Goal: Transaction & Acquisition: Purchase product/service

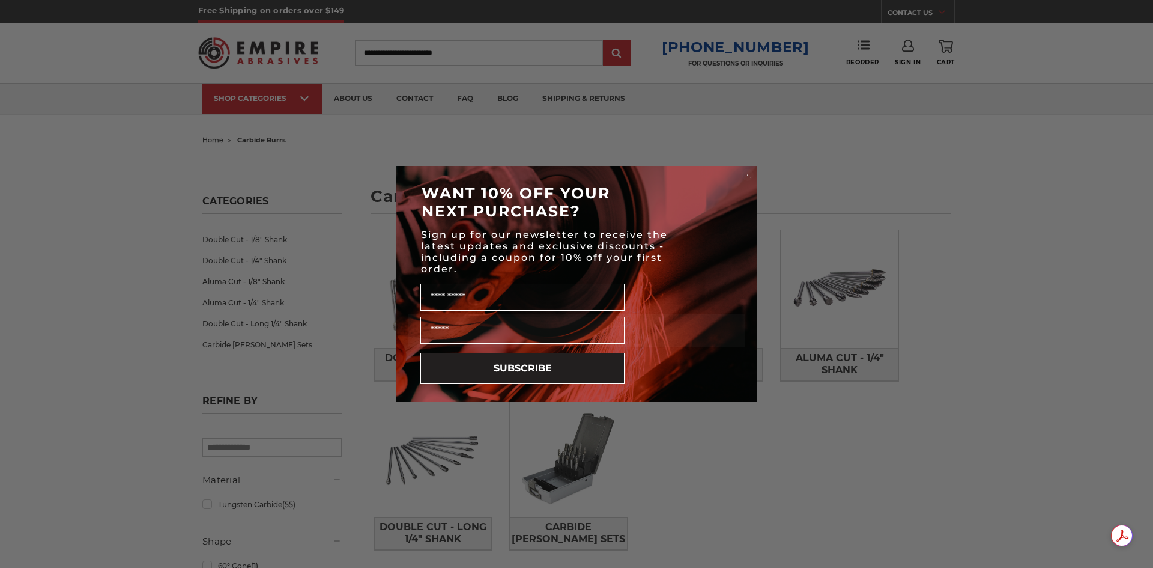
click at [749, 174] on circle "Close dialog" at bounding box center [747, 174] width 11 height 11
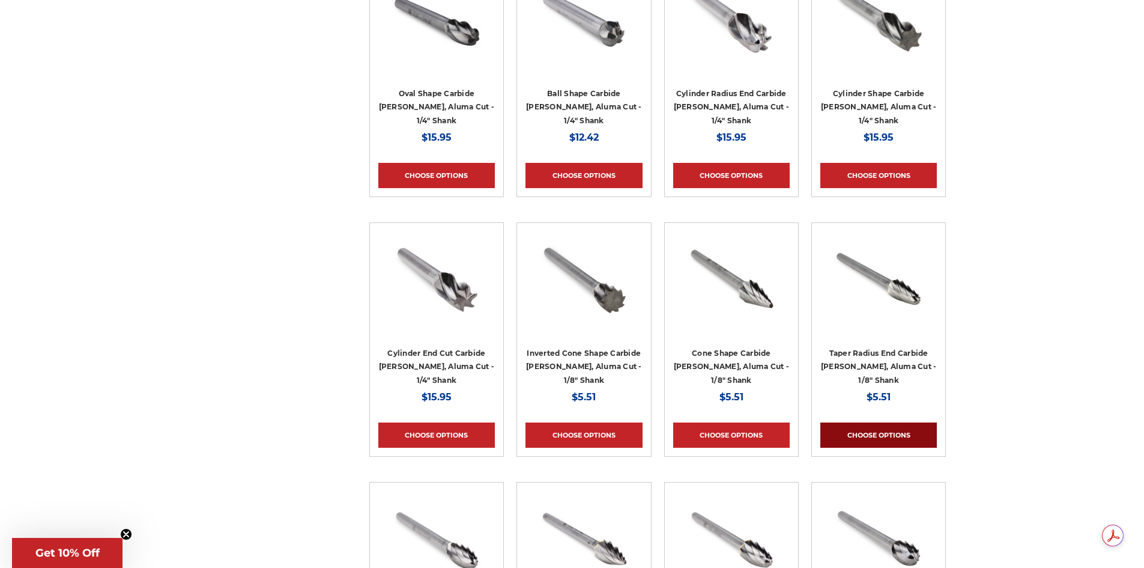
scroll to position [1742, 0]
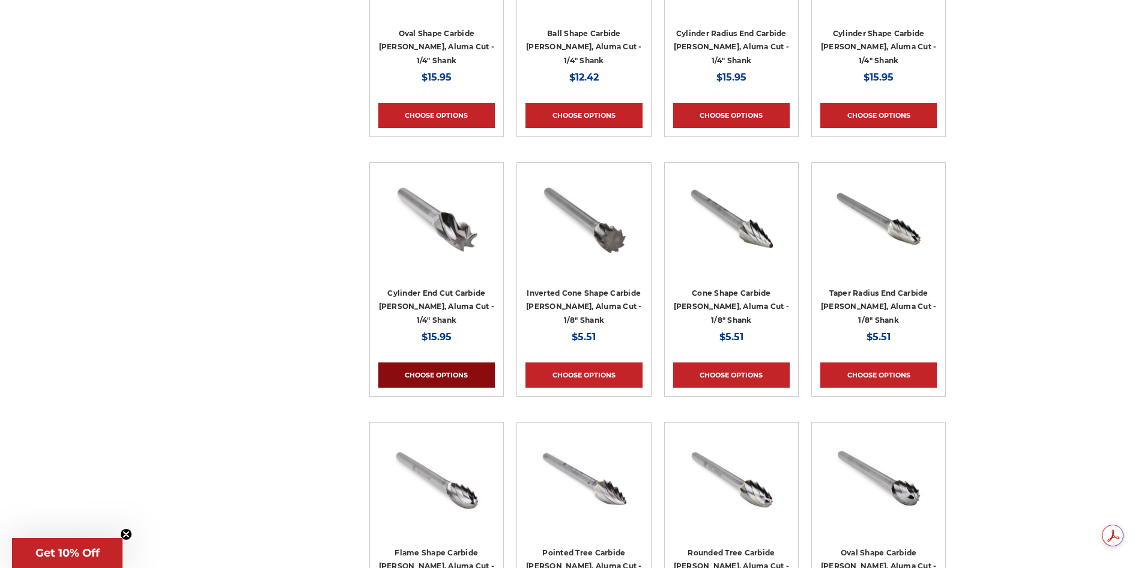
click at [428, 374] on link "Choose Options" at bounding box center [436, 374] width 117 height 25
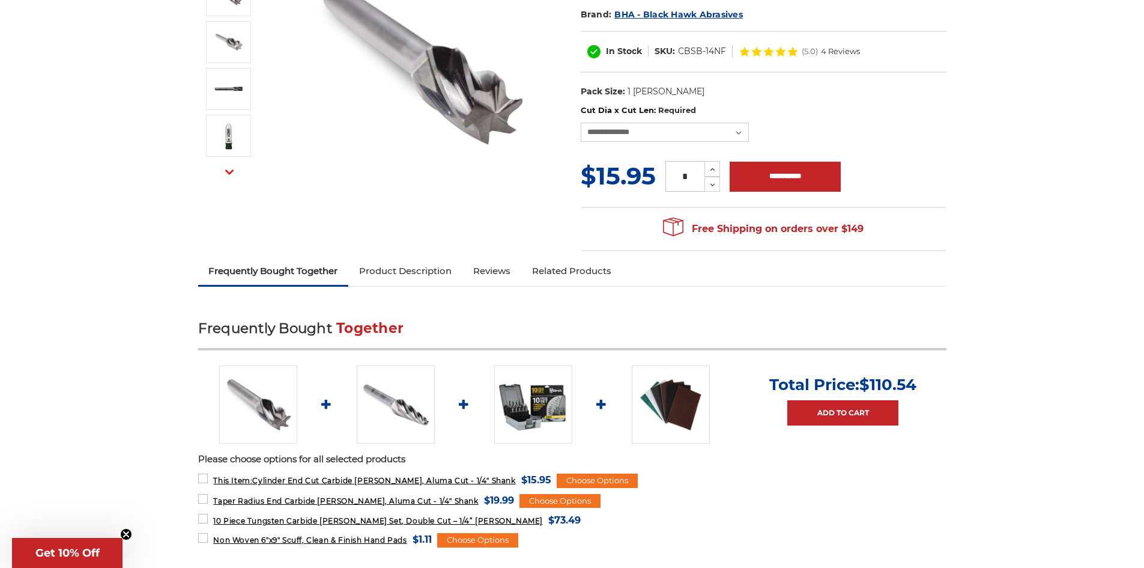
scroll to position [240, 0]
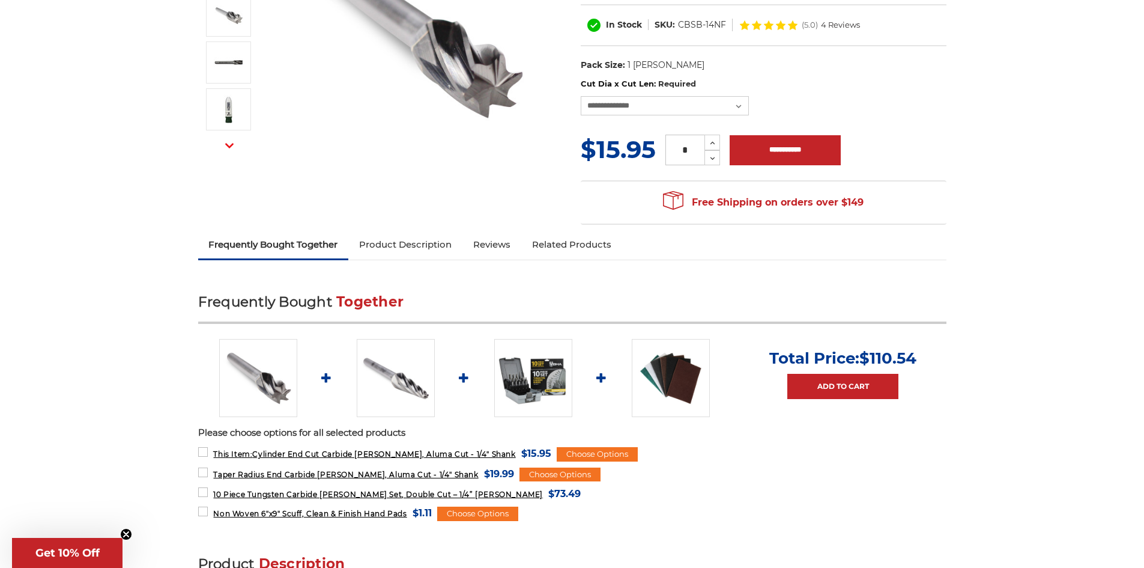
click at [411, 246] on link "Product Description" at bounding box center [405, 244] width 114 height 26
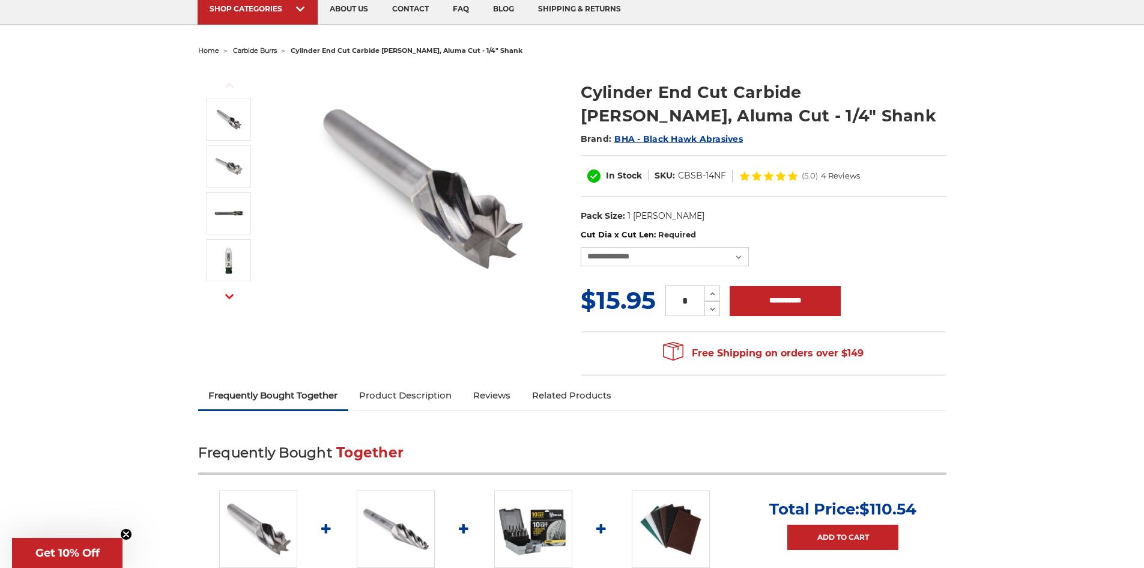
scroll to position [61, 0]
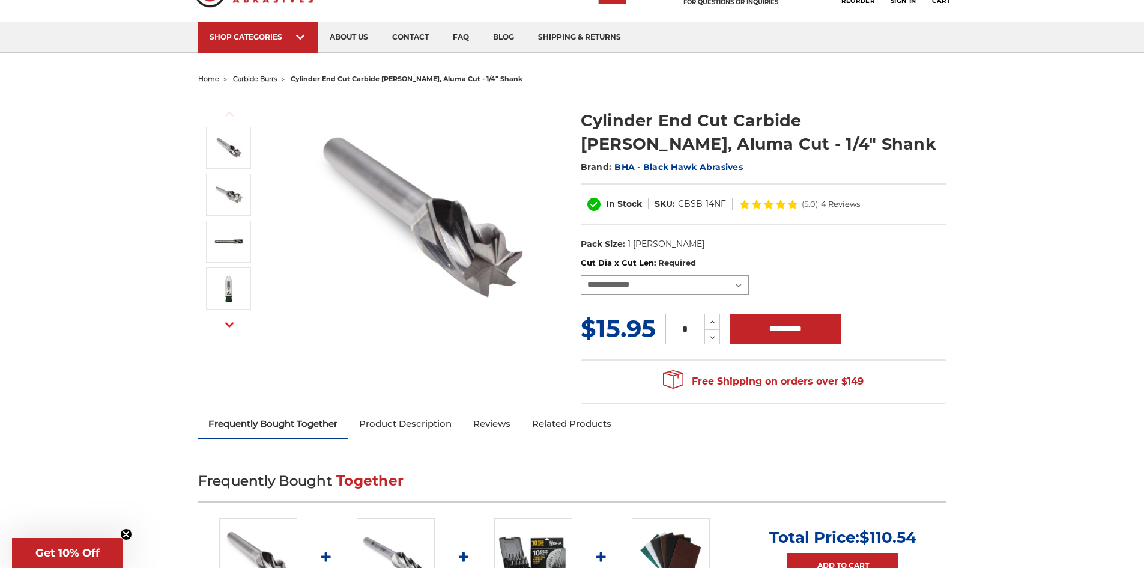
click at [739, 284] on select "**********" at bounding box center [665, 284] width 168 height 19
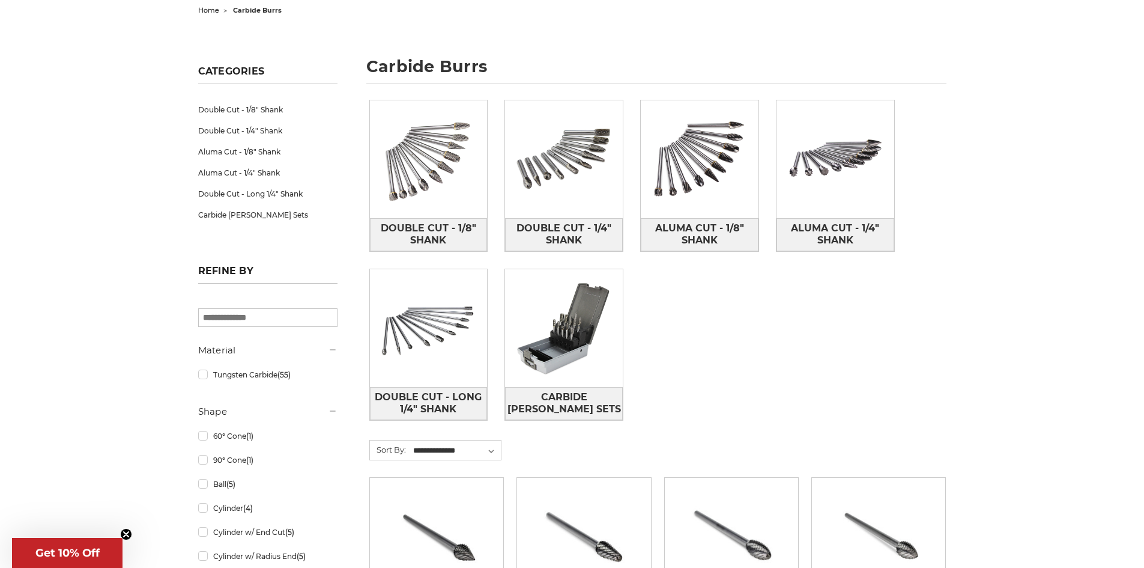
scroll to position [60, 0]
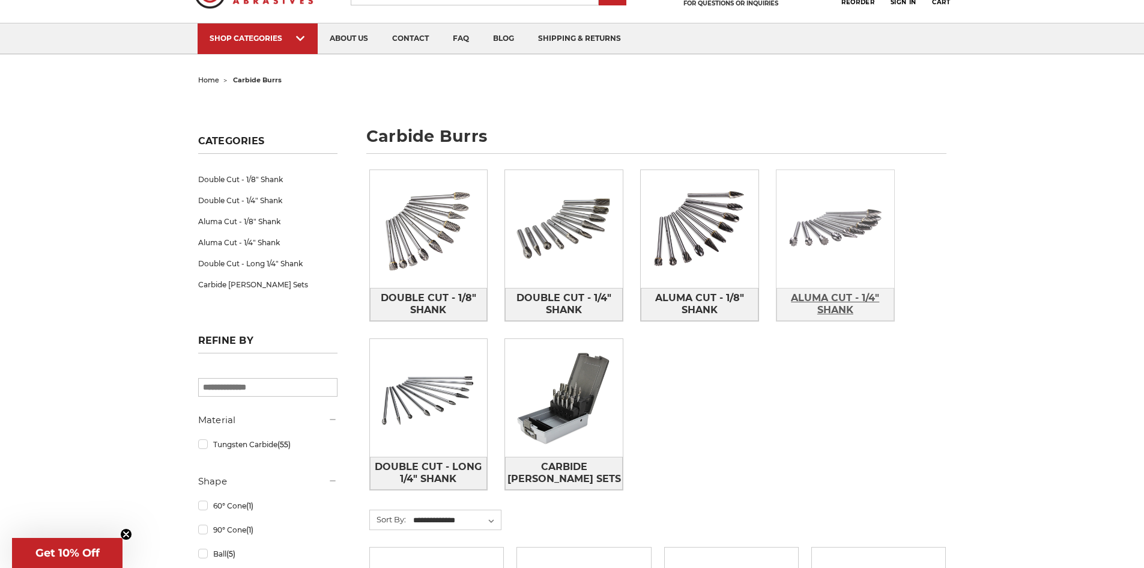
click at [835, 293] on span "Aluma Cut - 1/4" Shank" at bounding box center [835, 304] width 117 height 32
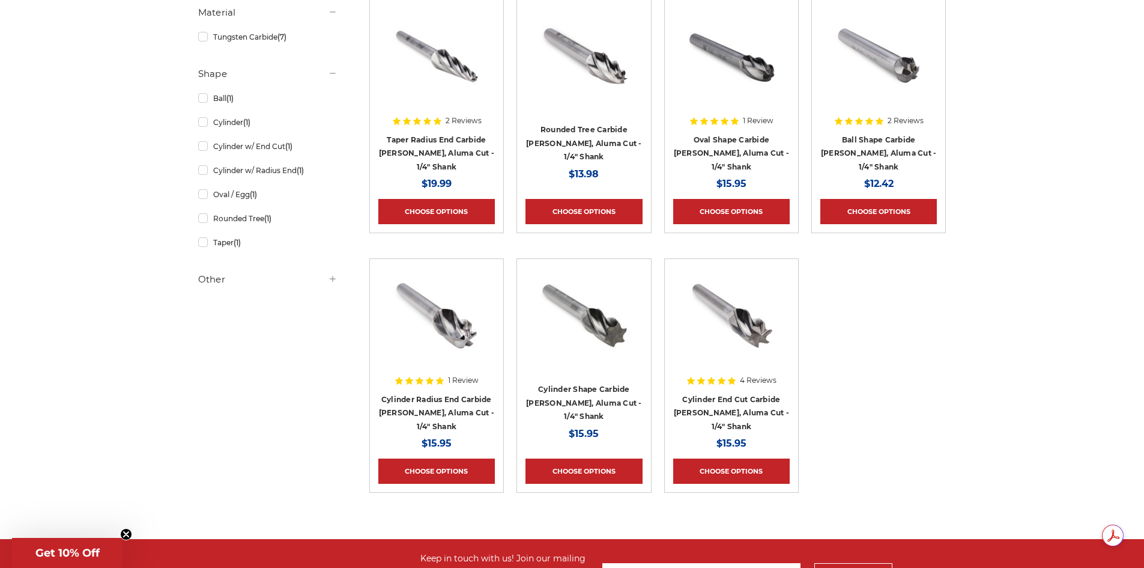
scroll to position [300, 0]
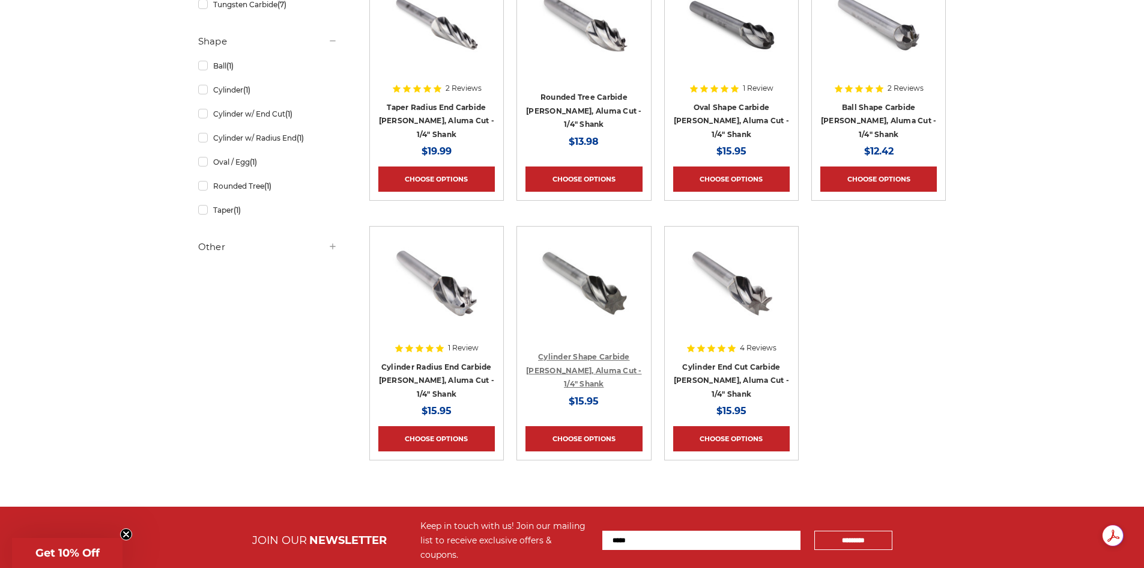
click at [599, 358] on link "Cylinder Shape Carbide [PERSON_NAME], Aluma Cut - 1/4" Shank" at bounding box center [584, 370] width 116 height 36
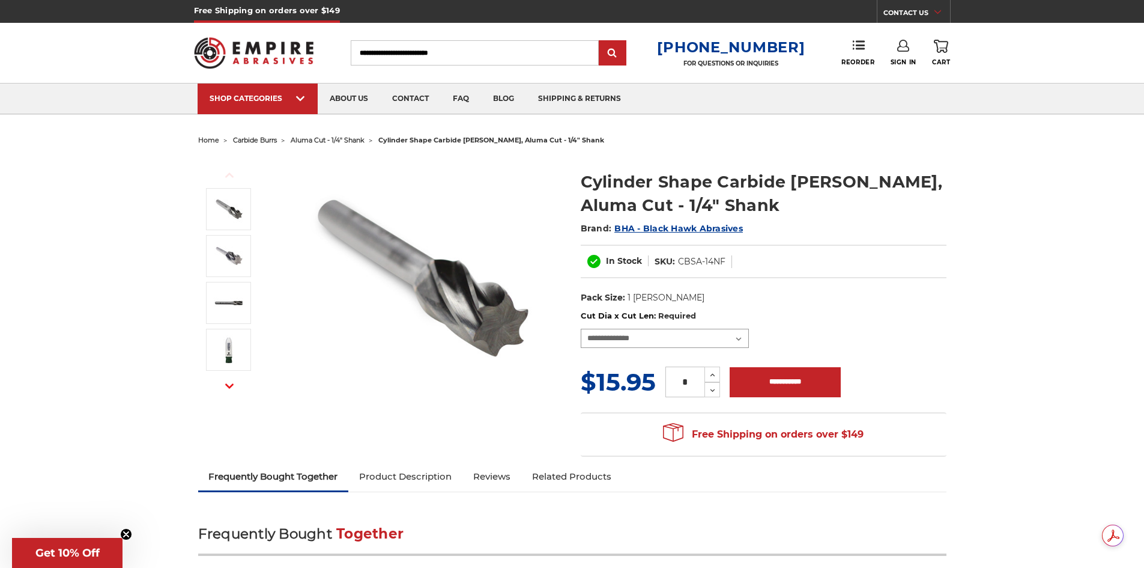
click at [739, 336] on select "**********" at bounding box center [665, 337] width 168 height 19
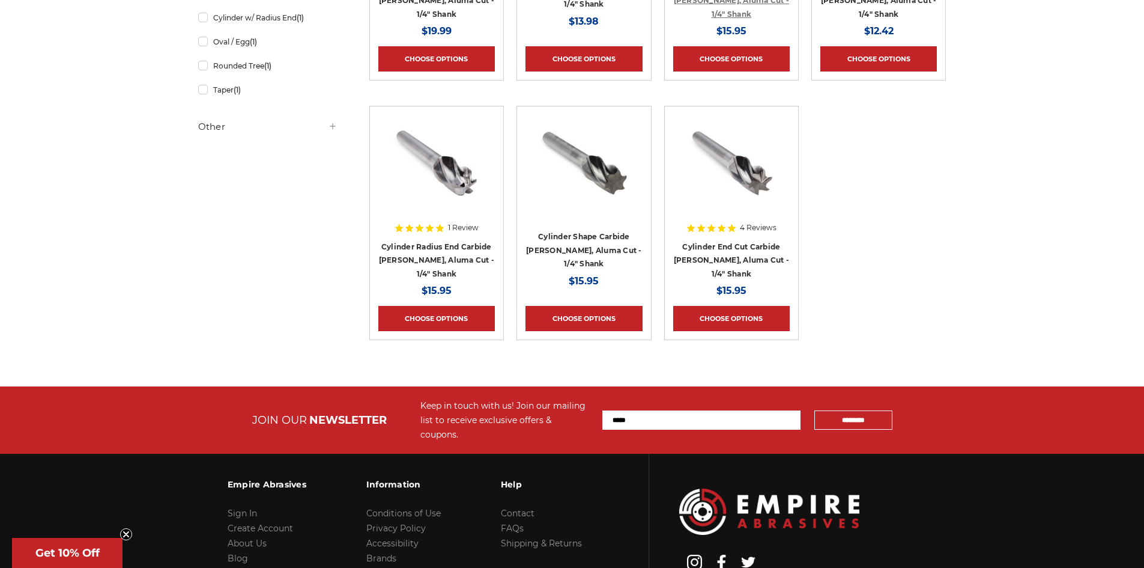
scroll to position [60, 0]
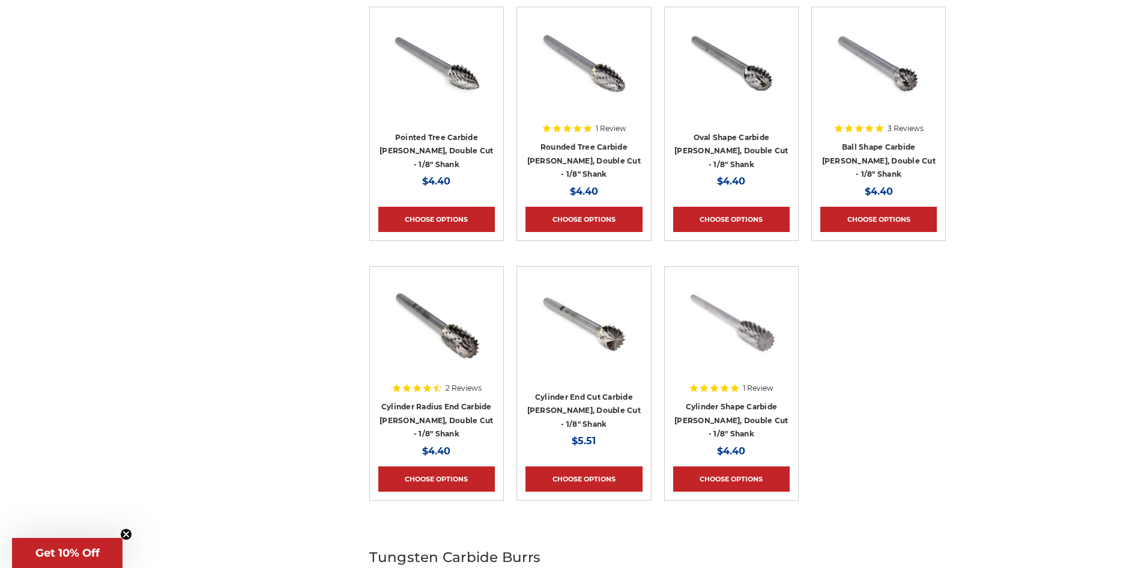
scroll to position [3723, 0]
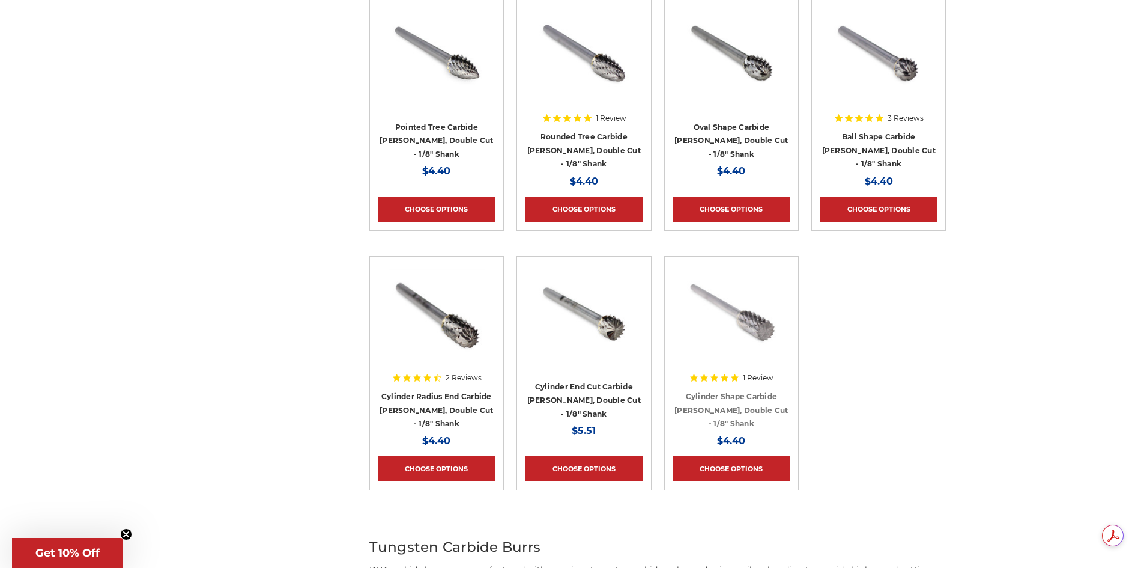
click at [727, 400] on link "Cylinder Shape Carbide Burr, Double Cut - 1/8" Shank" at bounding box center [731, 410] width 114 height 36
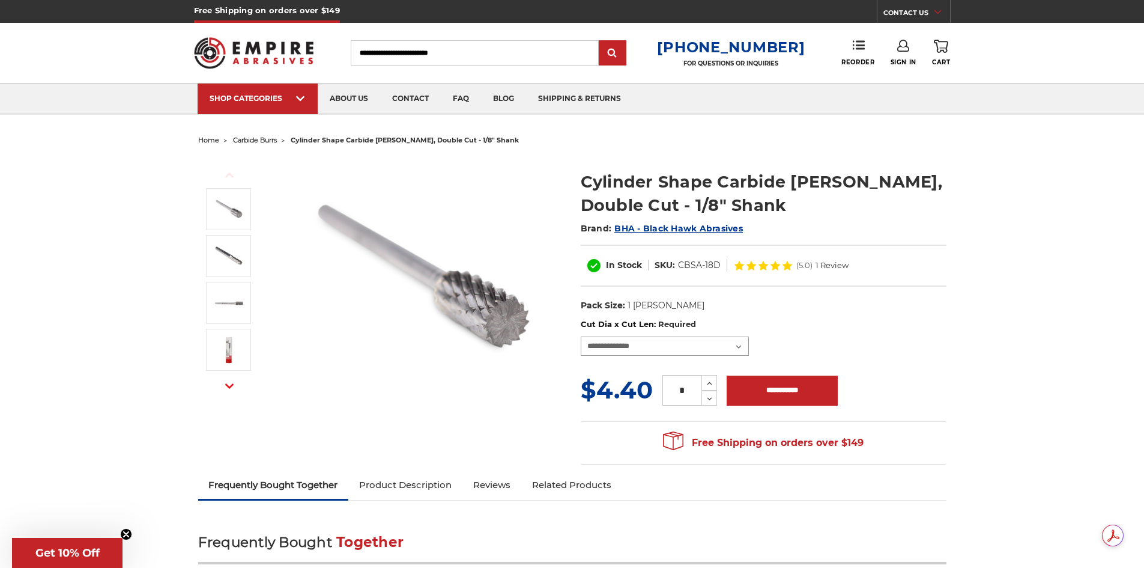
click at [726, 342] on select "**********" at bounding box center [665, 345] width 168 height 19
